Goal: Transaction & Acquisition: Purchase product/service

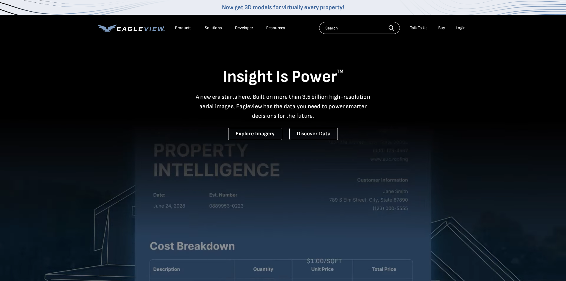
click at [463, 29] on div "Login" at bounding box center [461, 27] width 10 height 5
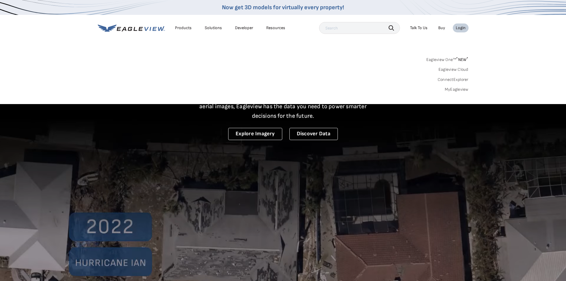
click at [455, 89] on link "MyEagleview" at bounding box center [457, 89] width 24 height 5
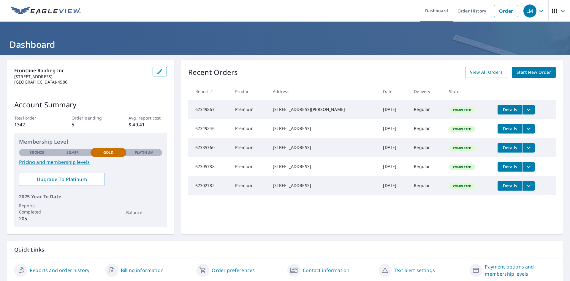
click at [517, 75] on span "Start New Order" at bounding box center [534, 72] width 34 height 7
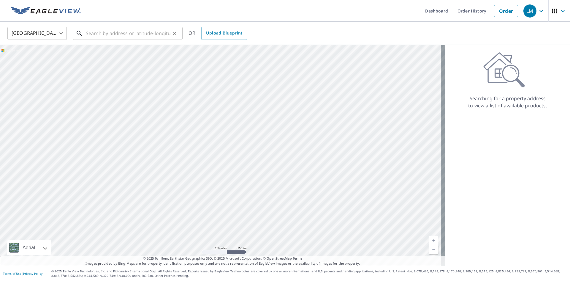
click at [101, 33] on input "text" at bounding box center [128, 33] width 85 height 17
paste input "[STREET_ADDRESS][US_STATE]"
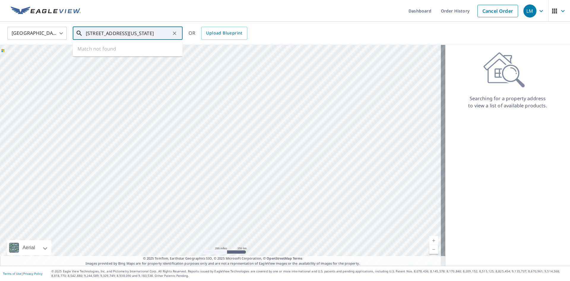
scroll to position [0, 12]
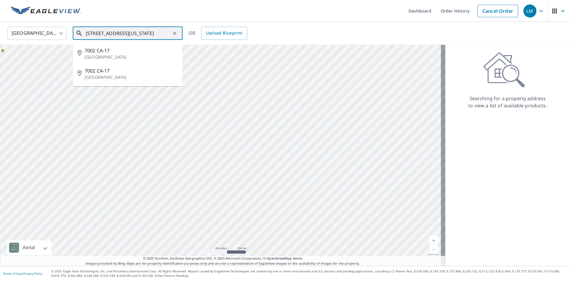
type input "[STREET_ADDRESS][US_STATE]"
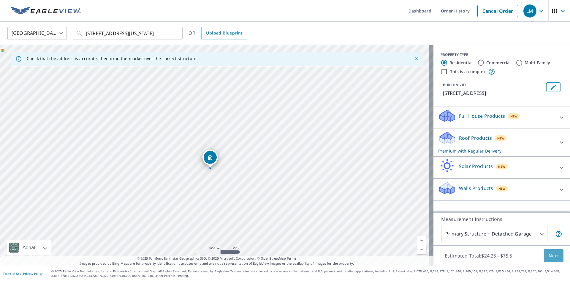
click at [544, 255] on button "Next" at bounding box center [554, 255] width 20 height 13
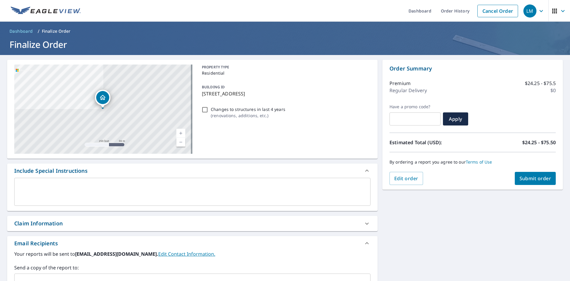
click at [525, 179] on span "Submit order" at bounding box center [536, 178] width 32 height 7
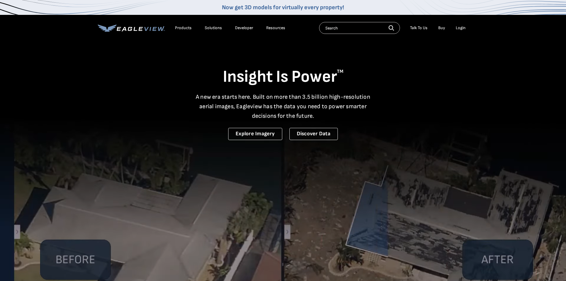
click at [462, 25] on div "Login" at bounding box center [461, 27] width 10 height 5
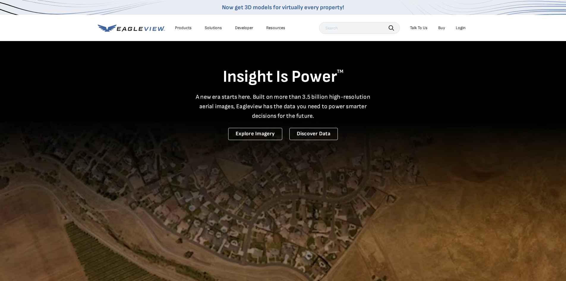
click at [461, 29] on div "Login" at bounding box center [461, 27] width 10 height 5
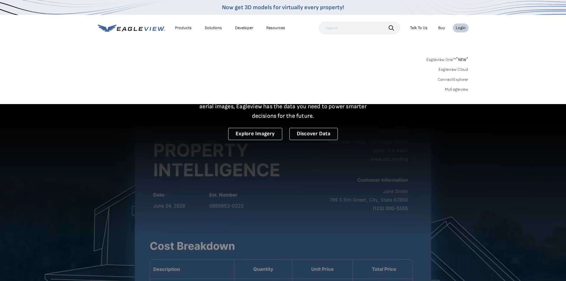
drag, startPoint x: 460, startPoint y: 84, endPoint x: 458, endPoint y: 88, distance: 4.1
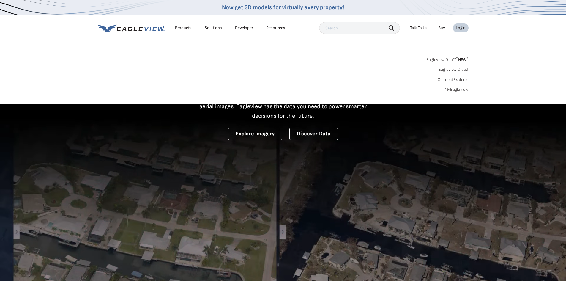
click at [459, 85] on div "Eagleview One™ * NEW * Eagleview Cloud ConnectExplorer MyEagleview" at bounding box center [283, 73] width 371 height 37
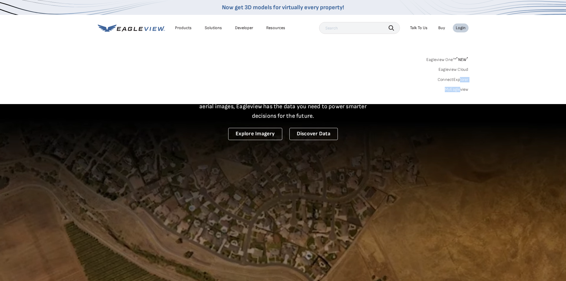
click at [458, 88] on link "MyEagleview" at bounding box center [457, 89] width 24 height 5
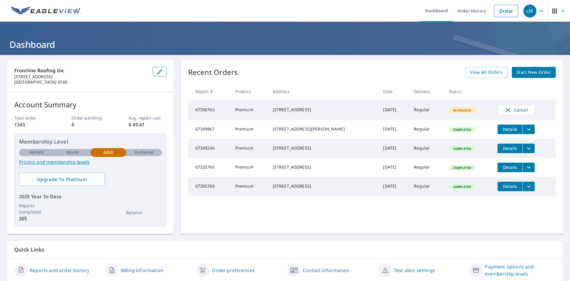
click at [505, 170] on span "Details" at bounding box center [510, 167] width 18 height 6
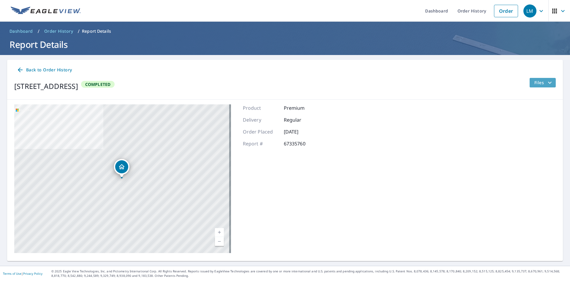
click at [541, 83] on span "Files" at bounding box center [544, 82] width 19 height 7
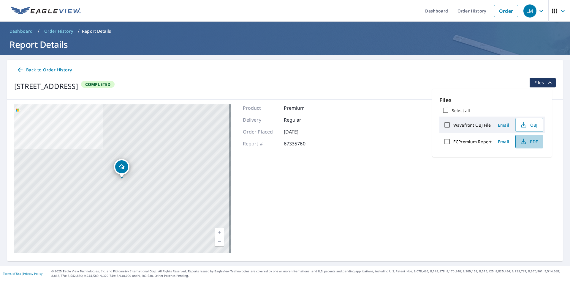
click at [530, 141] on span "PDF" at bounding box center [529, 141] width 19 height 7
click at [19, 71] on icon at bounding box center [20, 69] width 7 height 7
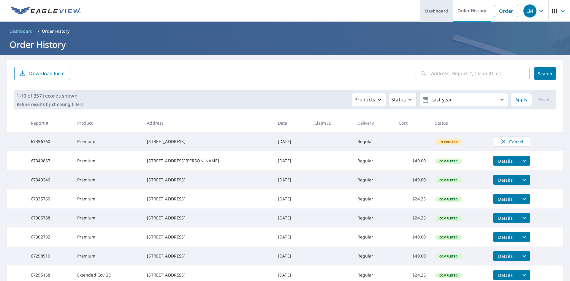
click at [430, 10] on link "Dashboard" at bounding box center [437, 11] width 32 height 22
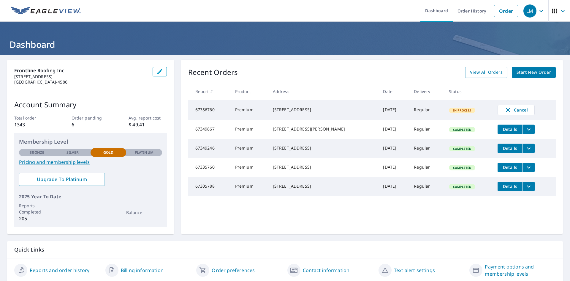
click at [501, 170] on span "Details" at bounding box center [510, 167] width 18 height 6
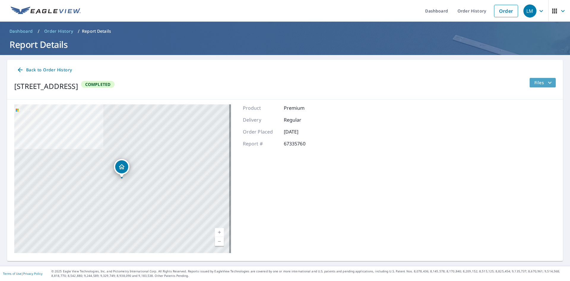
click at [531, 87] on button "Files" at bounding box center [543, 83] width 26 height 10
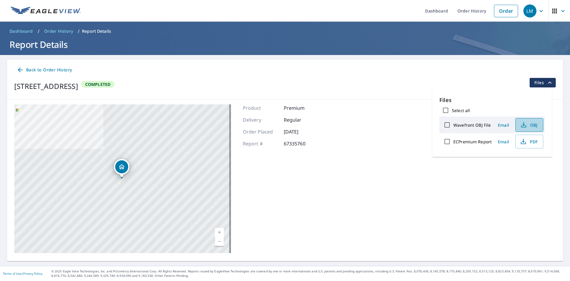
click at [522, 121] on icon "button" at bounding box center [524, 124] width 7 height 7
click at [526, 139] on icon "button" at bounding box center [523, 141] width 7 height 7
click at [521, 125] on icon "button" at bounding box center [524, 124] width 7 height 7
click at [405, 138] on div "54790 Falling Leaf Rd Idyllwild, CA 92549 Aerial Road A standard road map Aeria…" at bounding box center [285, 179] width 556 height 158
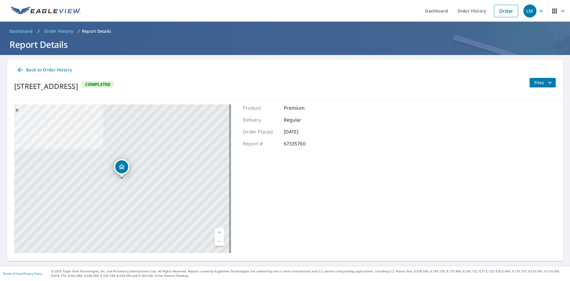
drag, startPoint x: 390, startPoint y: 92, endPoint x: 408, endPoint y: 72, distance: 26.7
click at [390, 92] on div "54790 Falling Leaf Rd Idyllwild, CA 92549 Completed Files" at bounding box center [285, 86] width 542 height 17
